Goal: Check status: Check status

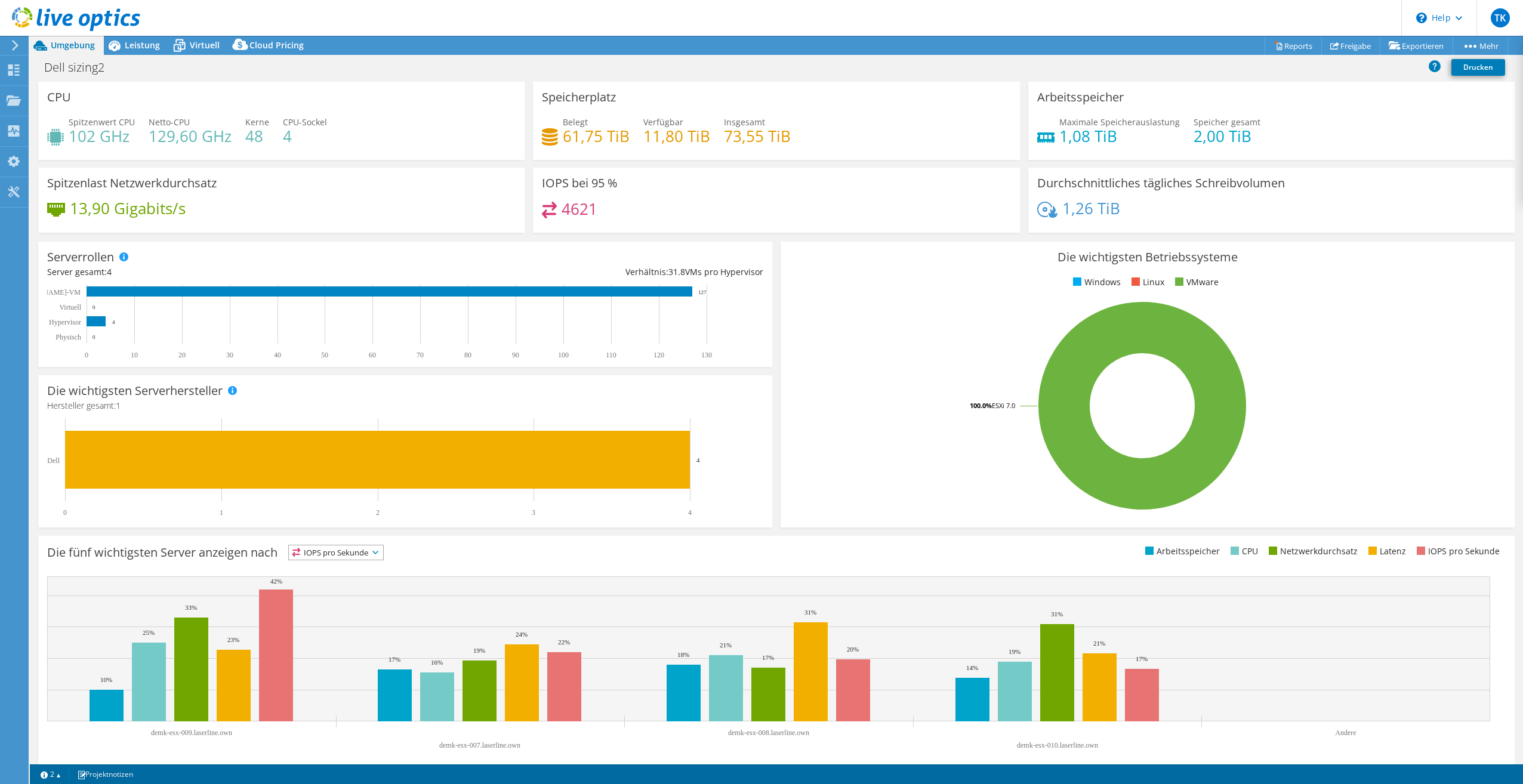
scroll to position [12, 0]
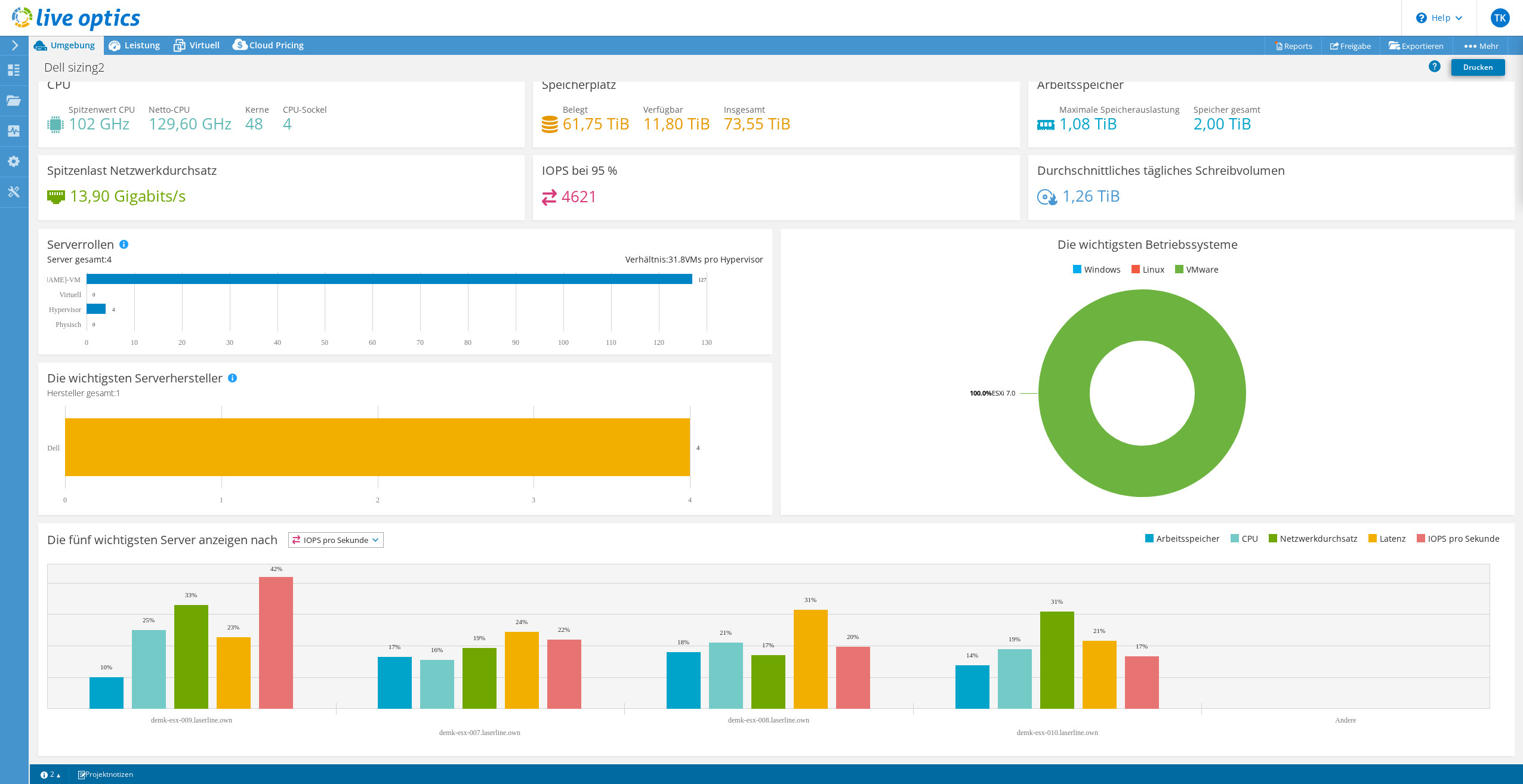
click at [1374, 1] on header "TK Endbenutzer Tino Kurth tino.kurth@laserline.com Laserline GmbH My Profile Lo…" at bounding box center [762, 18] width 1523 height 36
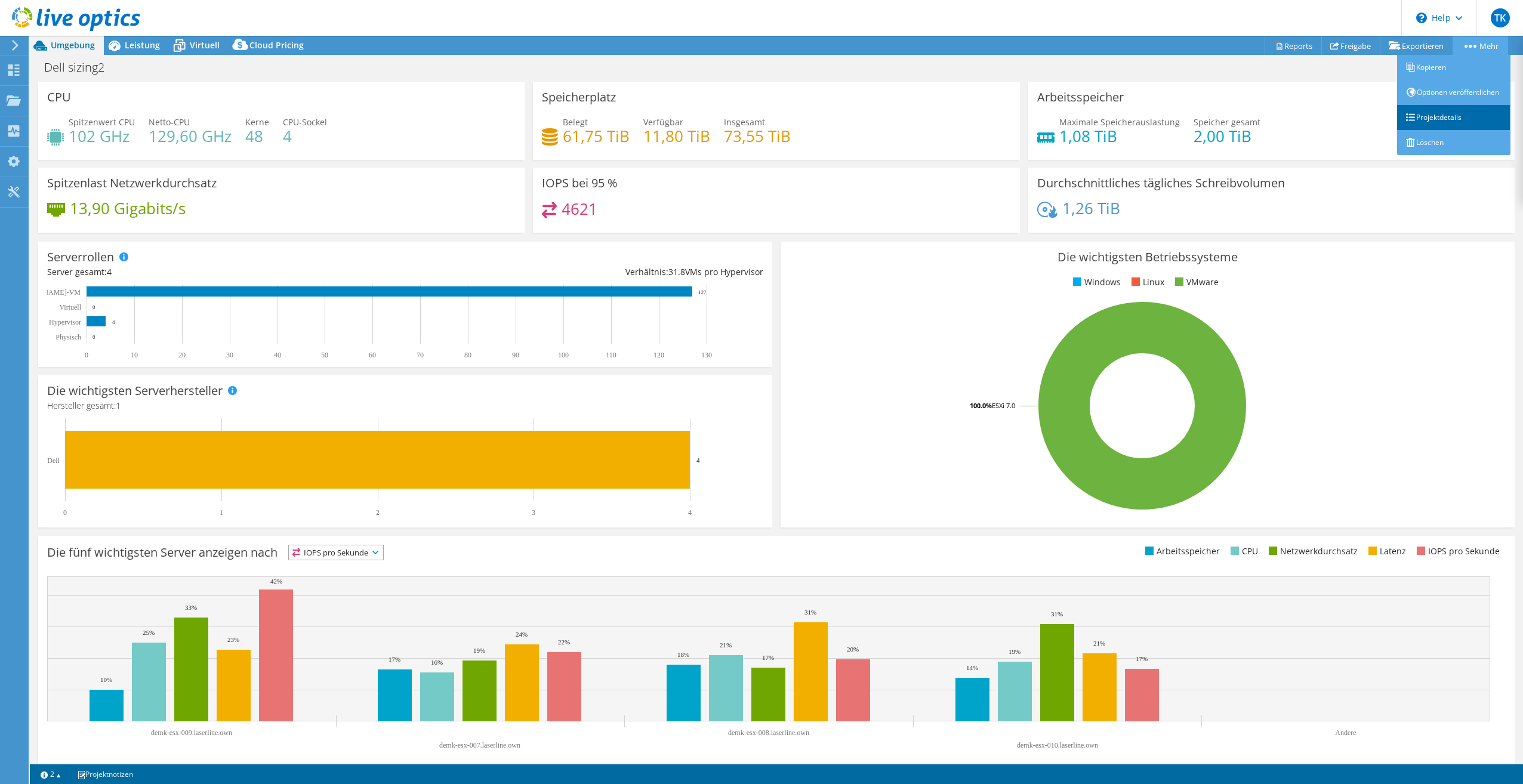
click at [1435, 128] on link "Projektdetails" at bounding box center [1453, 117] width 113 height 25
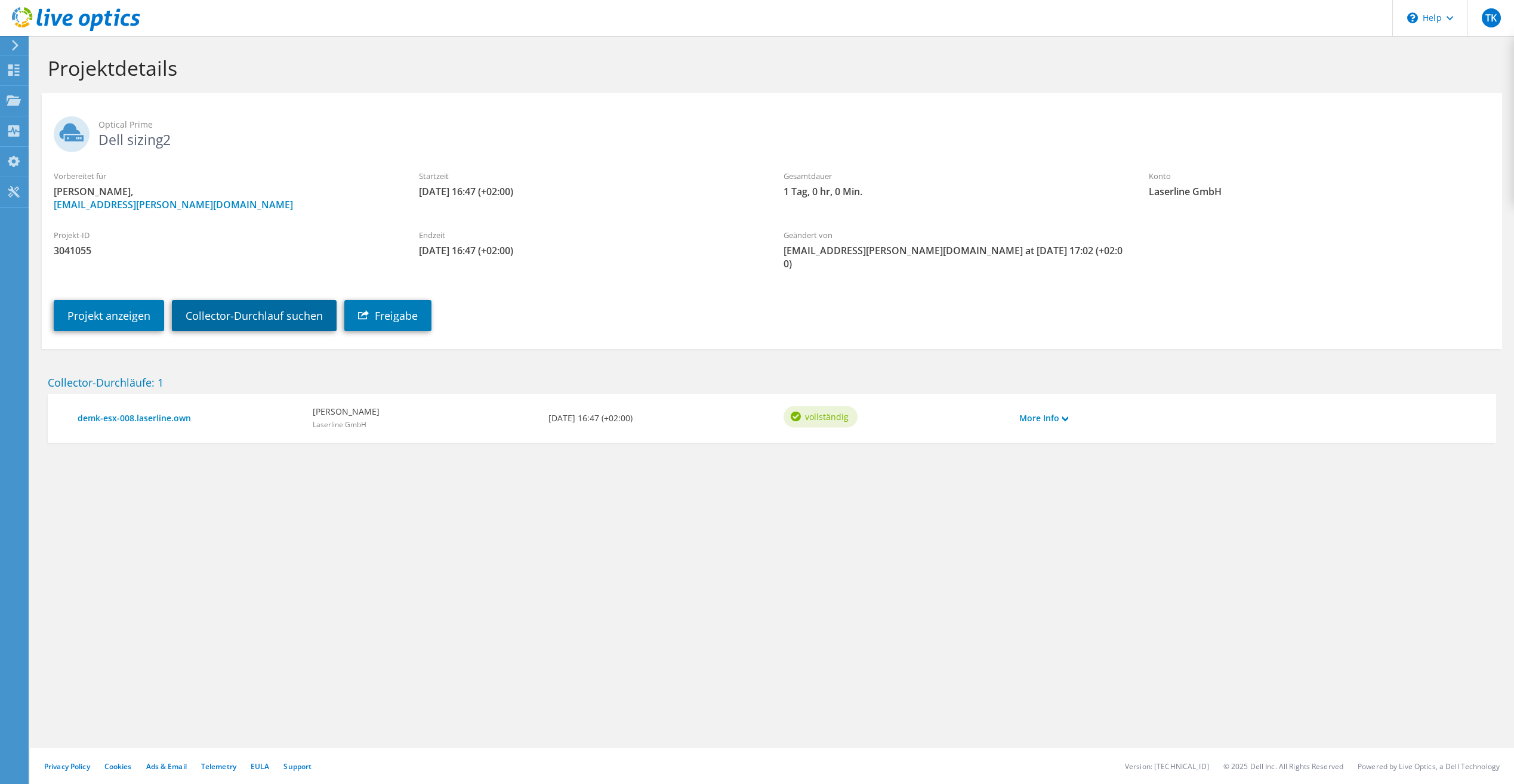
click at [286, 307] on link "Collector-Durchlauf suchen" at bounding box center [254, 316] width 165 height 31
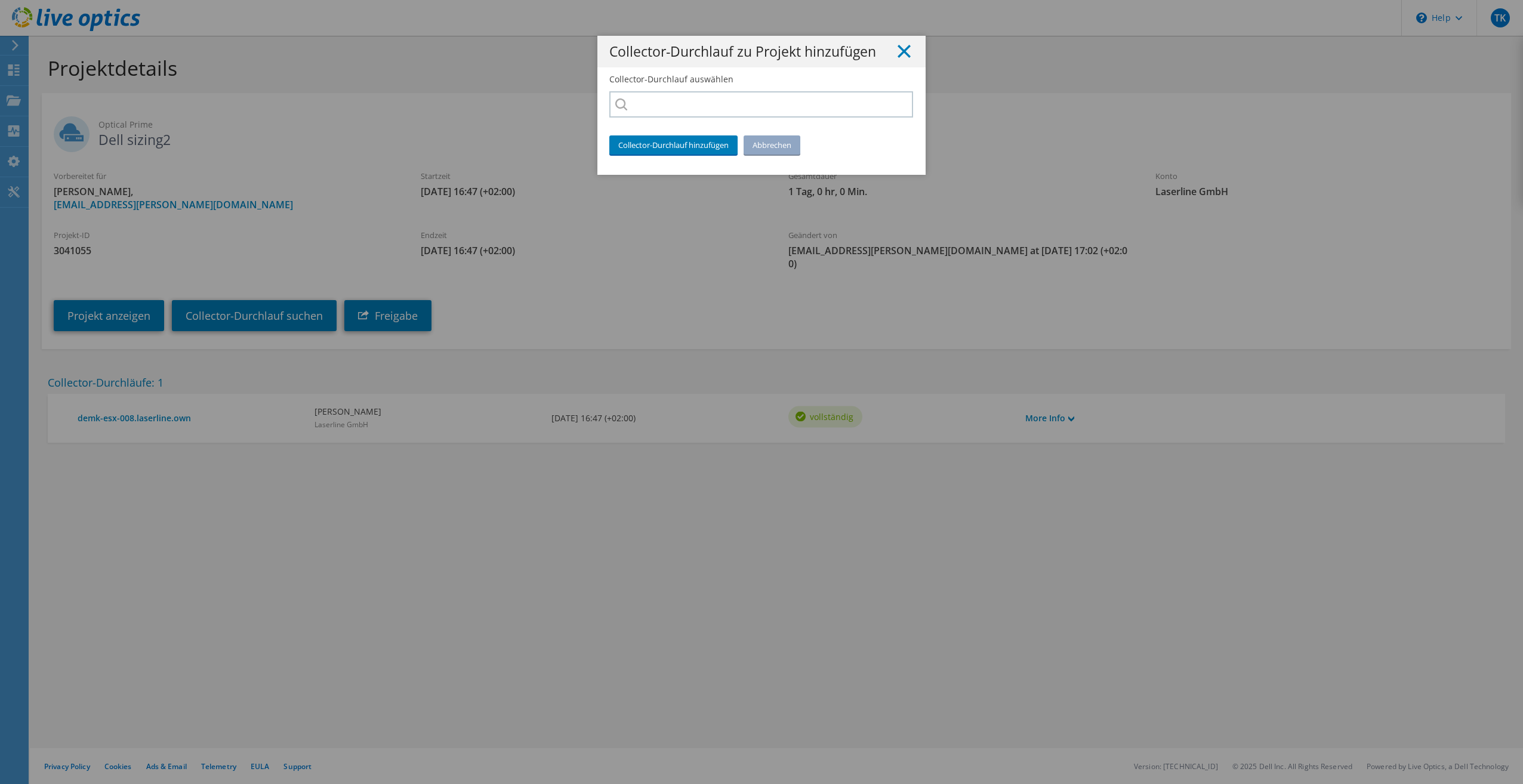
click at [901, 49] on line at bounding box center [904, 51] width 12 height 12
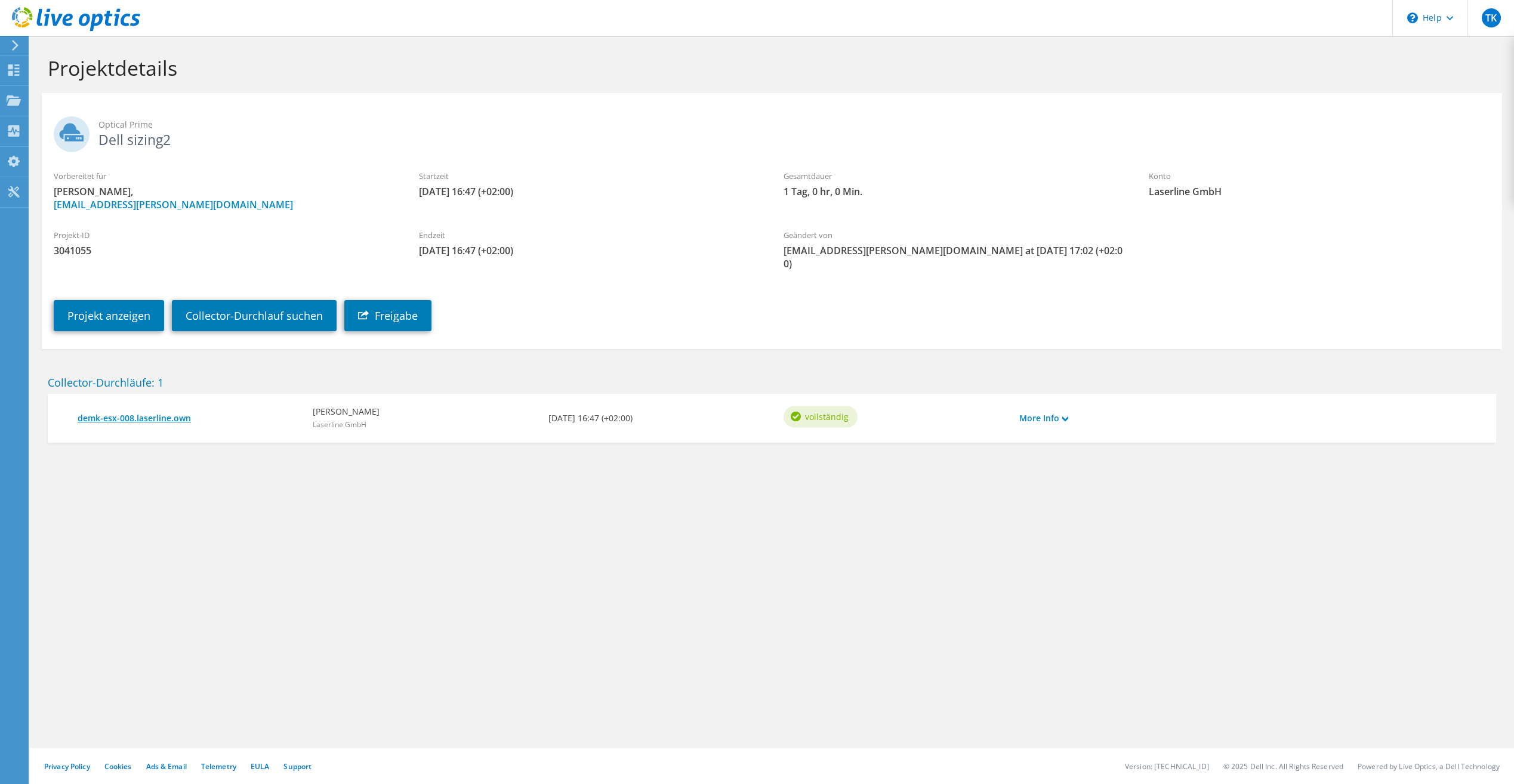
click at [107, 412] on link "demk-esx-008.laserline.own" at bounding box center [189, 418] width 224 height 13
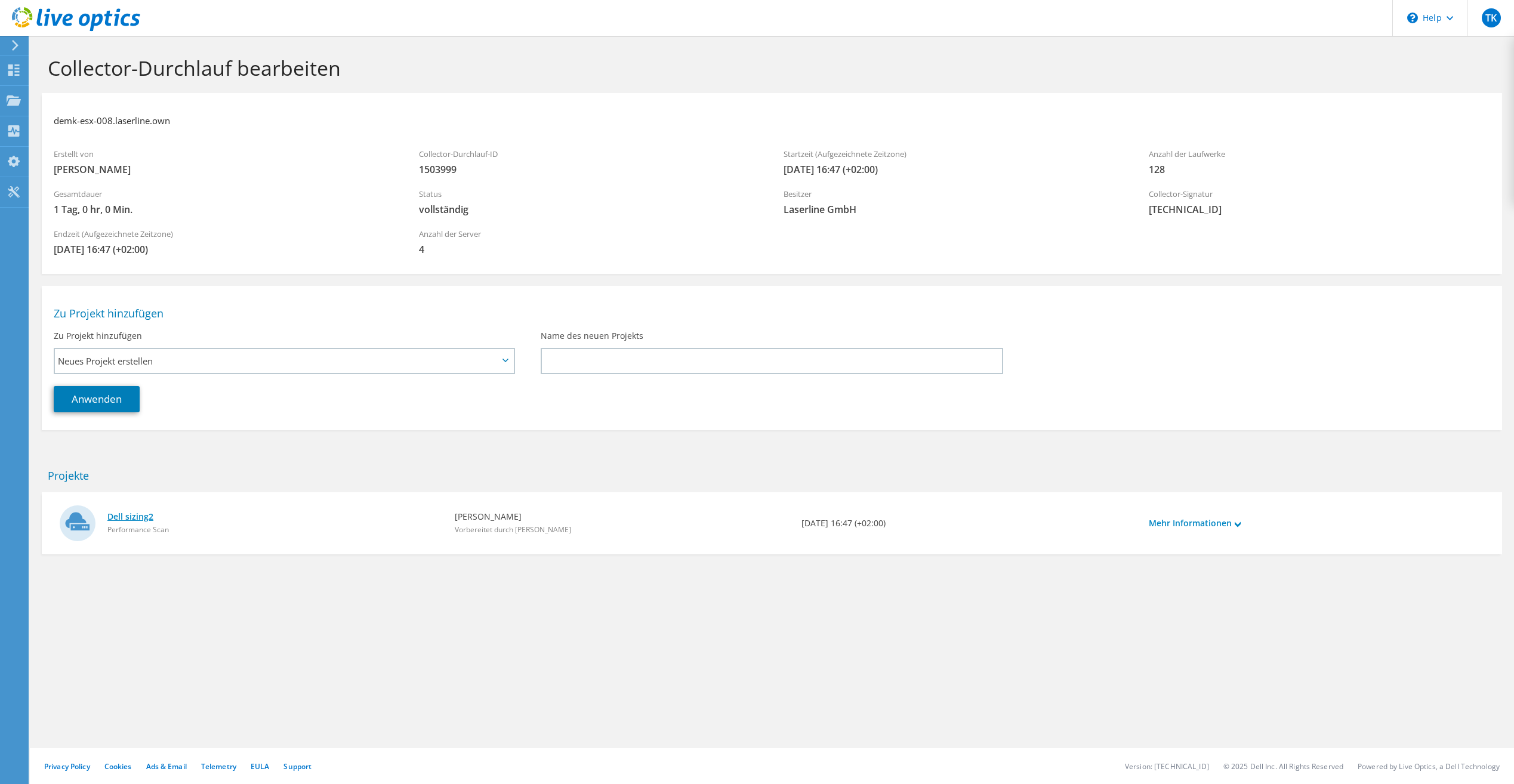
click at [129, 518] on link "Dell sizing2" at bounding box center [275, 516] width 336 height 13
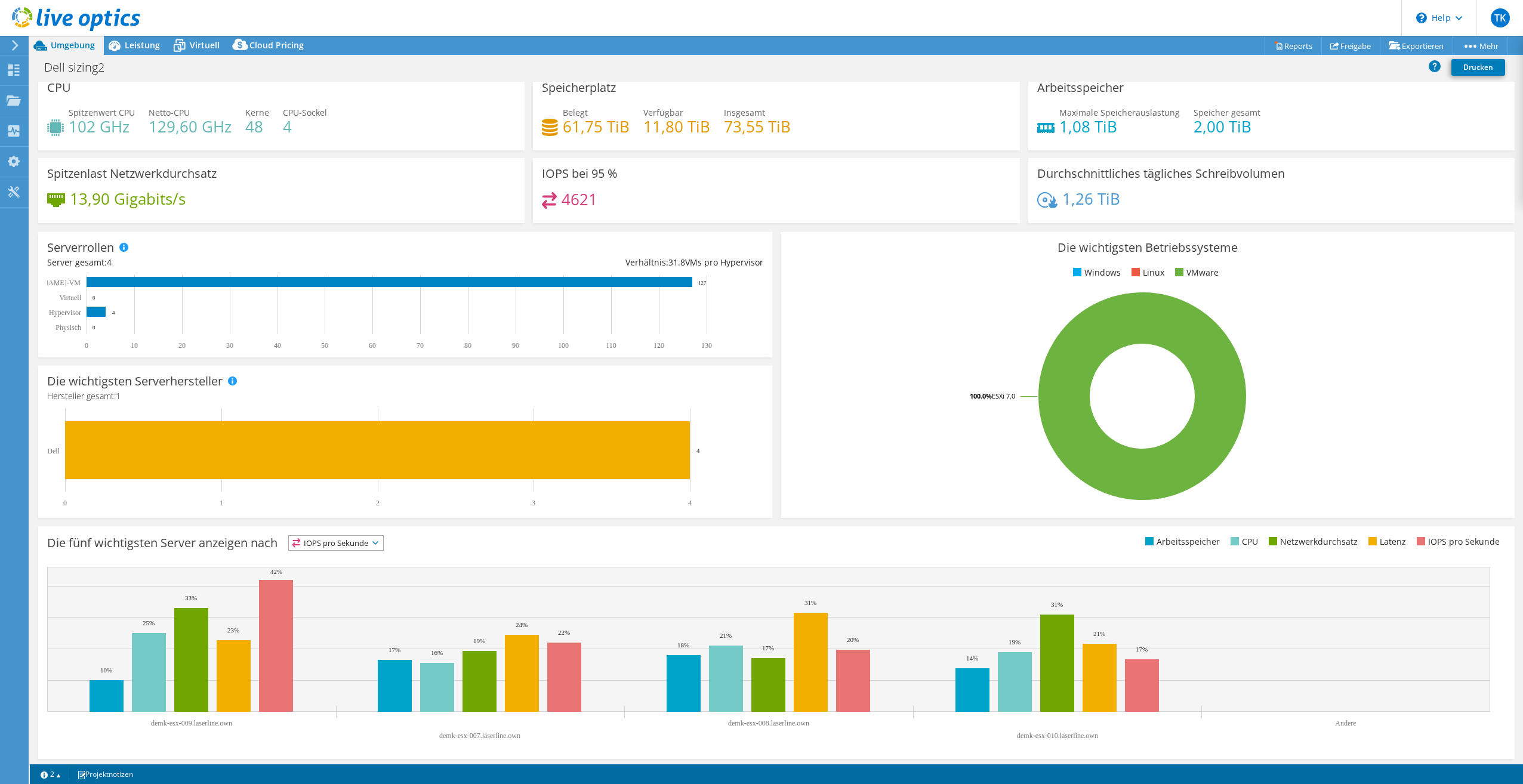
scroll to position [12, 0]
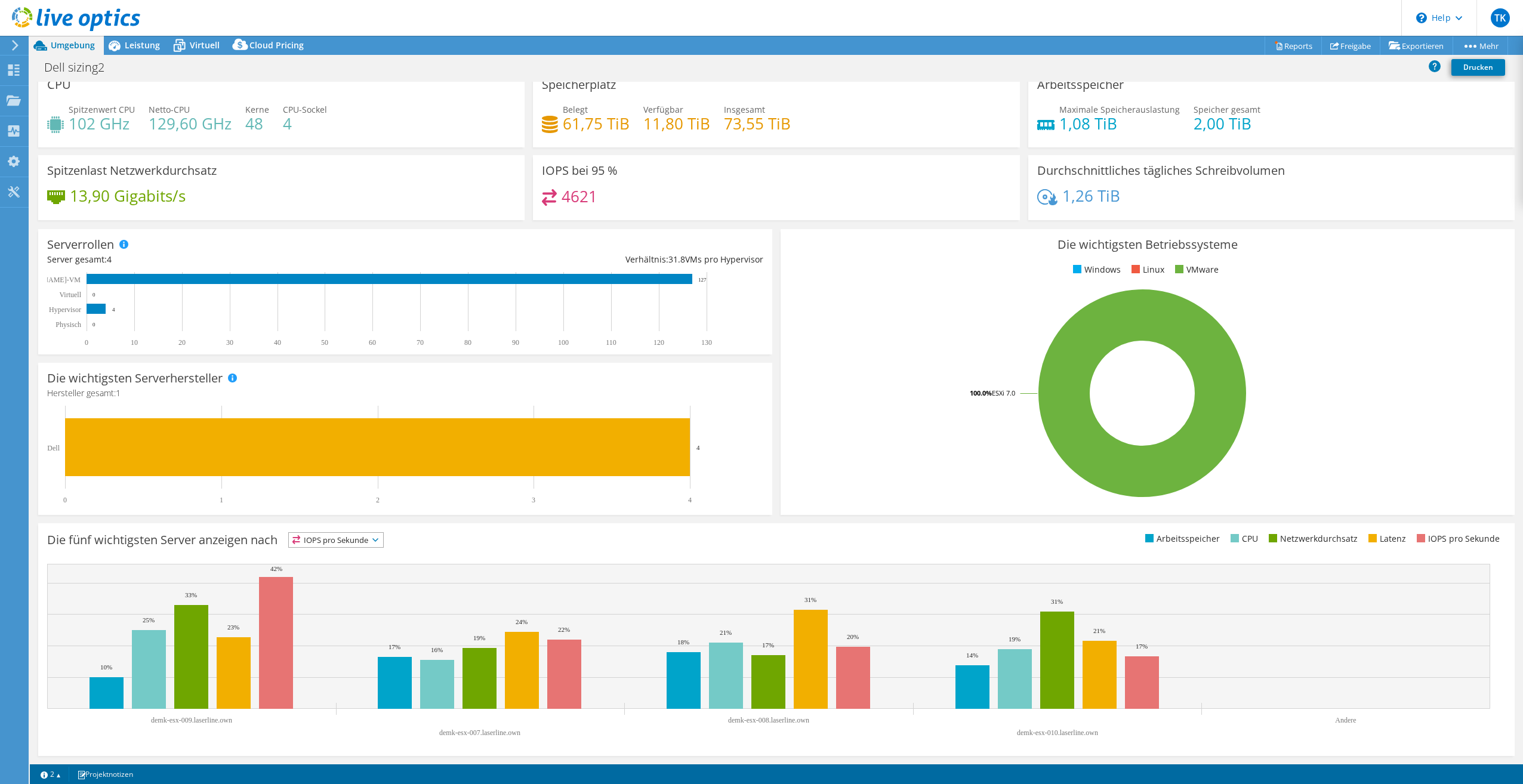
click at [873, 306] on rect at bounding box center [1141, 393] width 705 height 209
click at [1361, 372] on rect at bounding box center [1141, 393] width 705 height 209
